Goal: Register for event/course

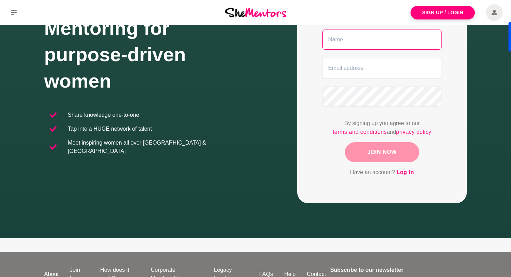
scroll to position [149, 0]
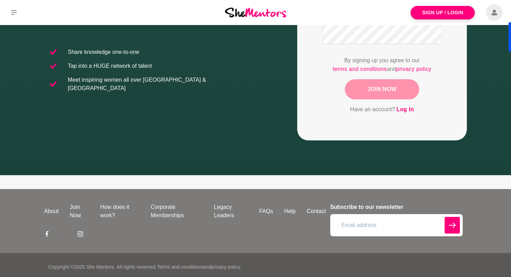
click at [65, 231] on icon at bounding box center [64, 234] width 6 height 6
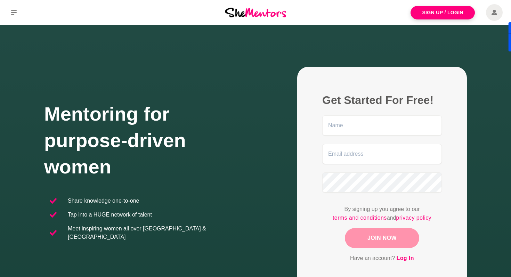
scroll to position [7, 0]
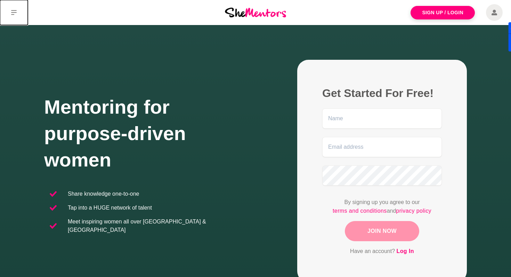
click at [15, 11] on icon at bounding box center [14, 13] width 6 height 6
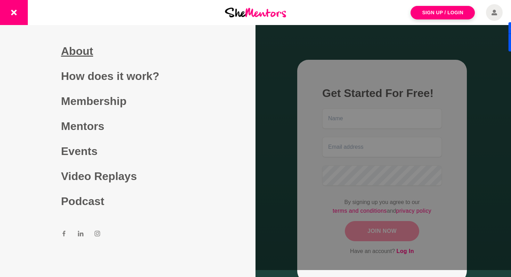
click at [71, 49] on link "About" at bounding box center [128, 51] width 134 height 25
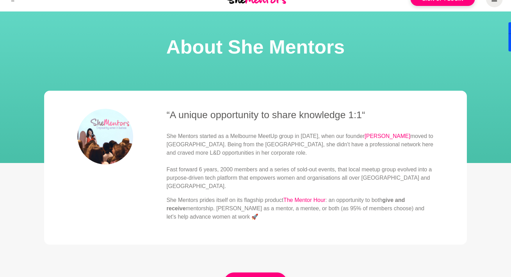
scroll to position [18, 0]
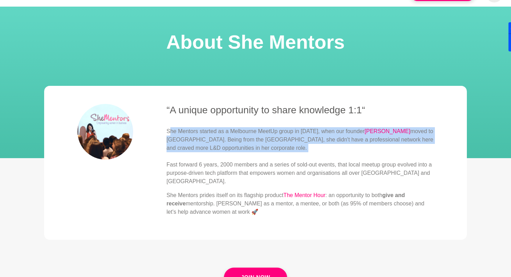
drag, startPoint x: 169, startPoint y: 125, endPoint x: 252, endPoint y: 150, distance: 87.2
click at [254, 150] on p "She Mentors started as a Melbourne MeetUp group in [DATE], when our founder [PE…" at bounding box center [300, 156] width 267 height 58
click at [252, 150] on p "She Mentors started as a Melbourne MeetUp group in [DATE], when our founder [PE…" at bounding box center [300, 156] width 267 height 58
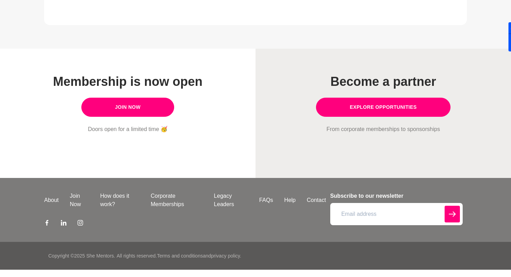
scroll to position [0, 0]
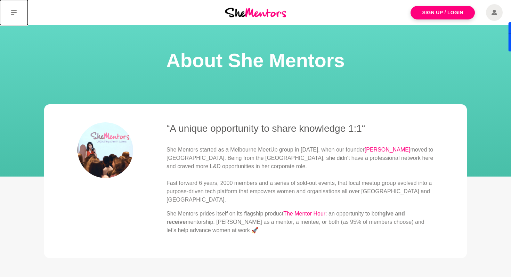
click at [12, 17] on button at bounding box center [14, 12] width 28 height 25
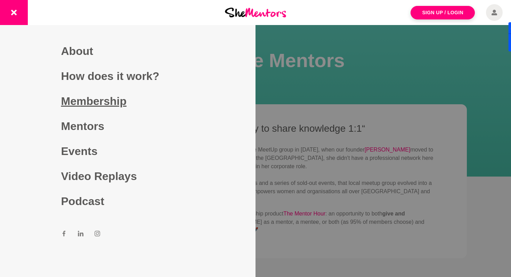
click at [78, 102] on link "Membership" at bounding box center [128, 101] width 134 height 25
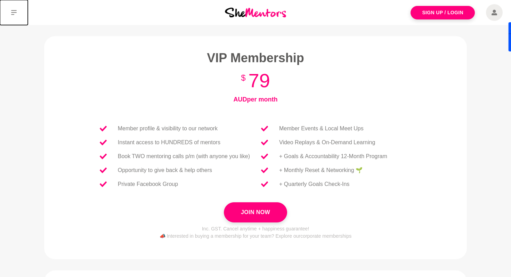
click at [16, 15] on icon at bounding box center [14, 13] width 6 height 6
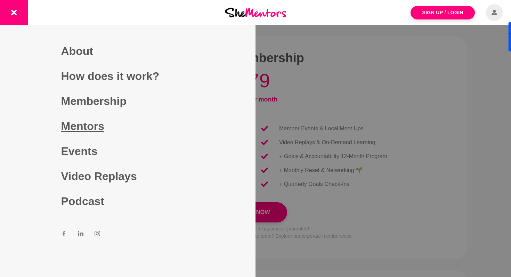
click at [84, 138] on link "Mentors" at bounding box center [128, 126] width 134 height 25
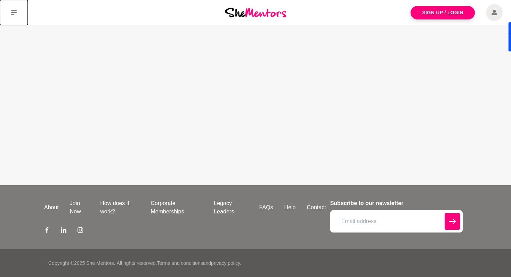
click at [13, 13] on icon at bounding box center [14, 12] width 6 height 5
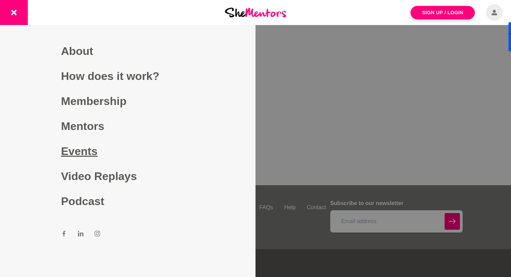
click at [71, 157] on link "Events" at bounding box center [128, 151] width 134 height 25
click at [74, 153] on link "Events" at bounding box center [128, 151] width 134 height 25
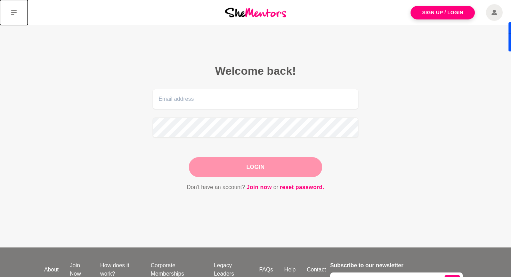
click at [15, 16] on button at bounding box center [14, 12] width 28 height 25
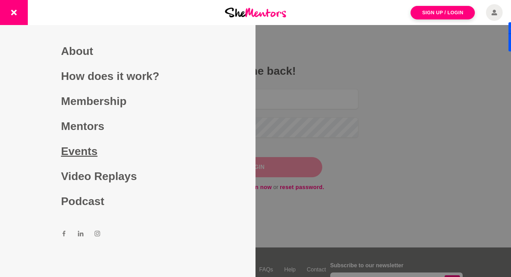
click at [80, 147] on link "Events" at bounding box center [128, 151] width 134 height 25
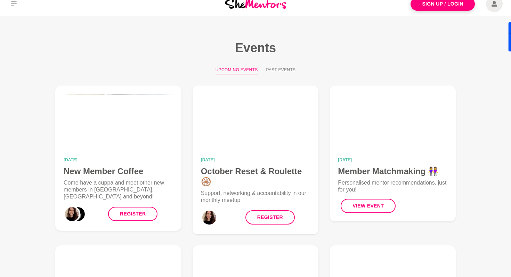
scroll to position [9, 0]
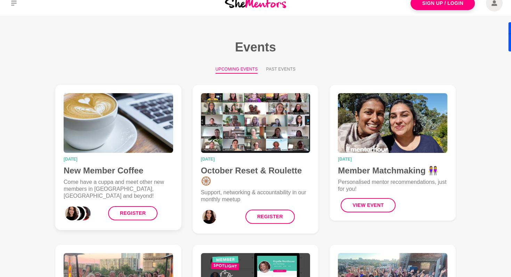
click at [130, 189] on p "Come have a cuppa and meet other new members in [GEOGRAPHIC_DATA], [GEOGRAPHIC_…" at bounding box center [119, 189] width 110 height 21
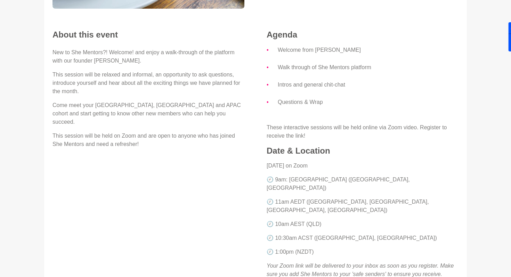
scroll to position [175, 0]
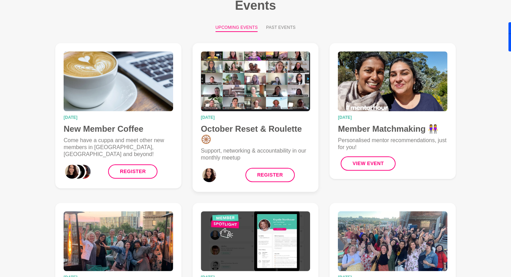
scroll to position [52, 0]
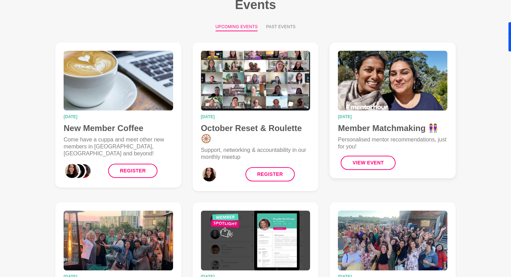
click at [377, 96] on img at bounding box center [393, 81] width 110 height 60
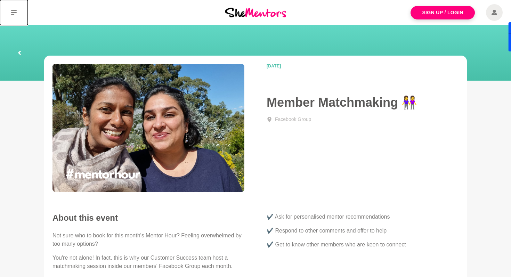
click at [11, 7] on button at bounding box center [14, 12] width 28 height 25
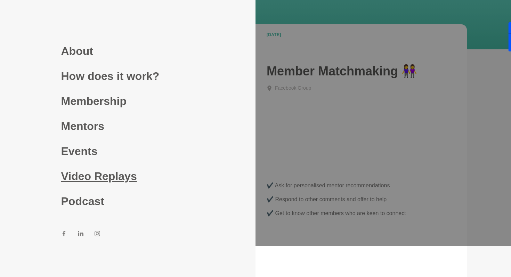
scroll to position [36, 0]
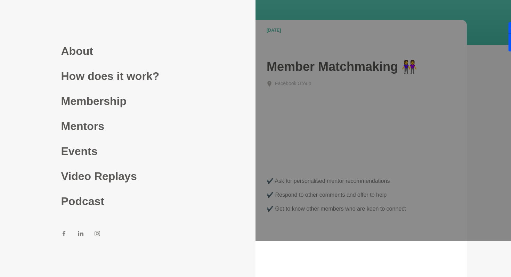
click at [277, 13] on div at bounding box center [255, 102] width 511 height 277
